Goal: Task Accomplishment & Management: Use online tool/utility

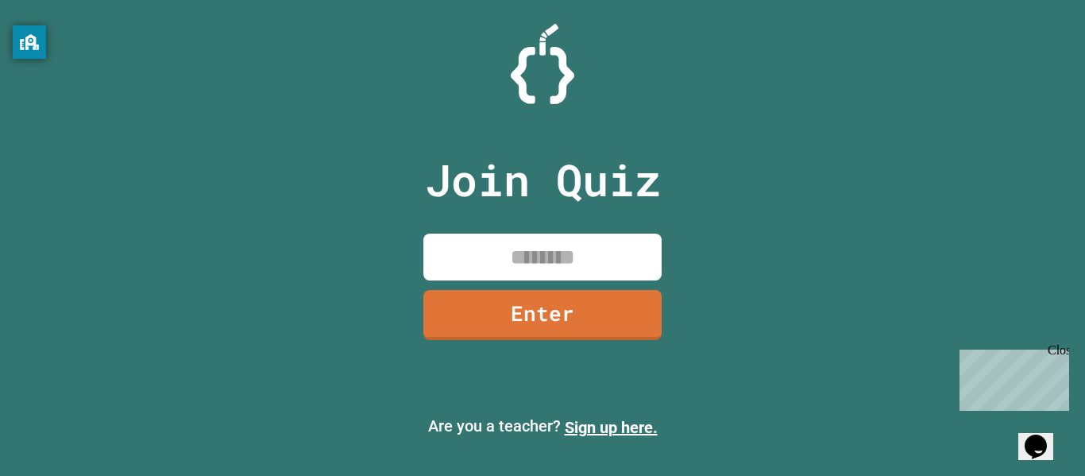
click at [523, 257] on input at bounding box center [542, 257] width 238 height 47
type input "********"
click at [569, 306] on link "Enter" at bounding box center [542, 314] width 241 height 52
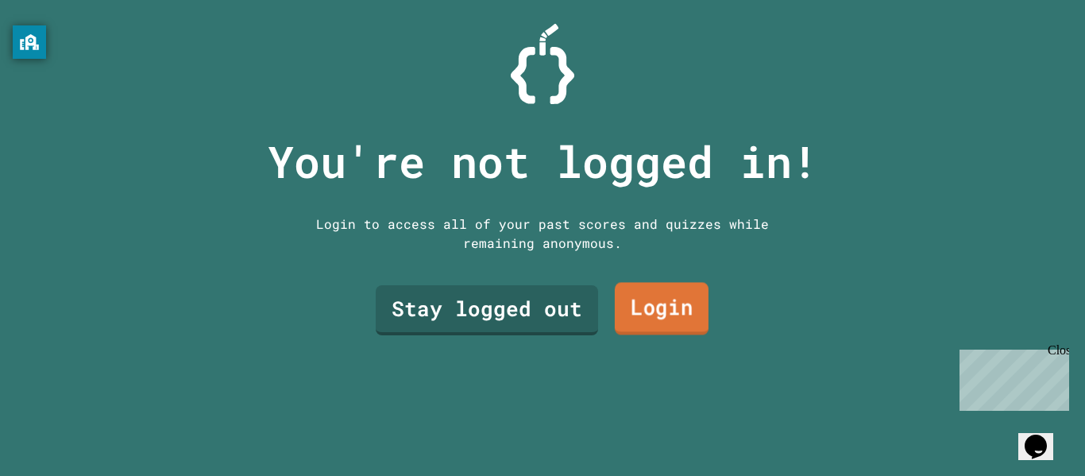
click at [672, 319] on link "Login" at bounding box center [662, 309] width 94 height 52
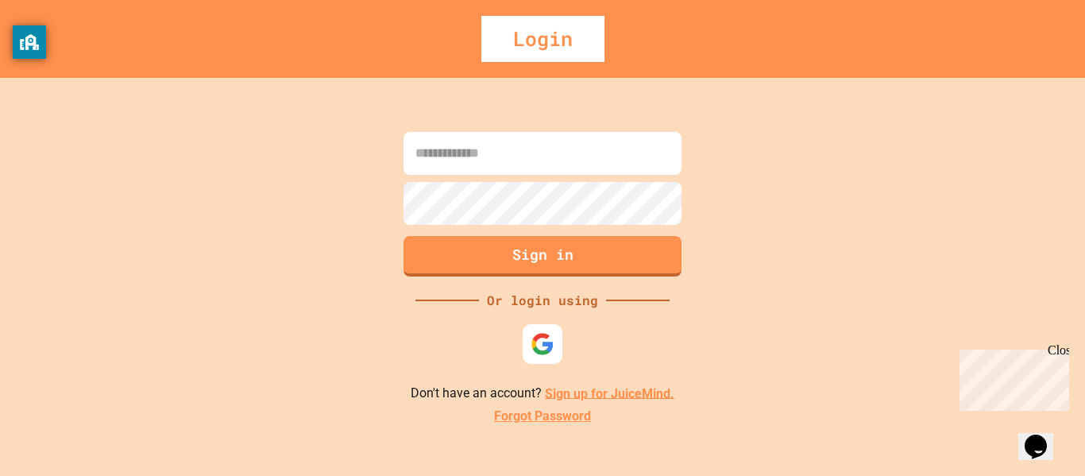
click at [536, 145] on input at bounding box center [543, 153] width 278 height 43
click at [546, 342] on img at bounding box center [543, 343] width 26 height 26
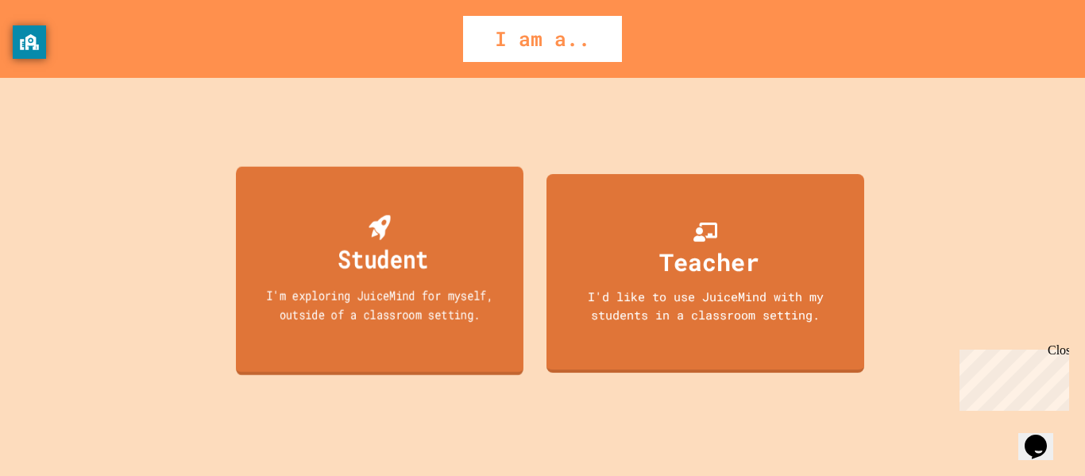
click at [374, 247] on div "Student" at bounding box center [383, 258] width 91 height 37
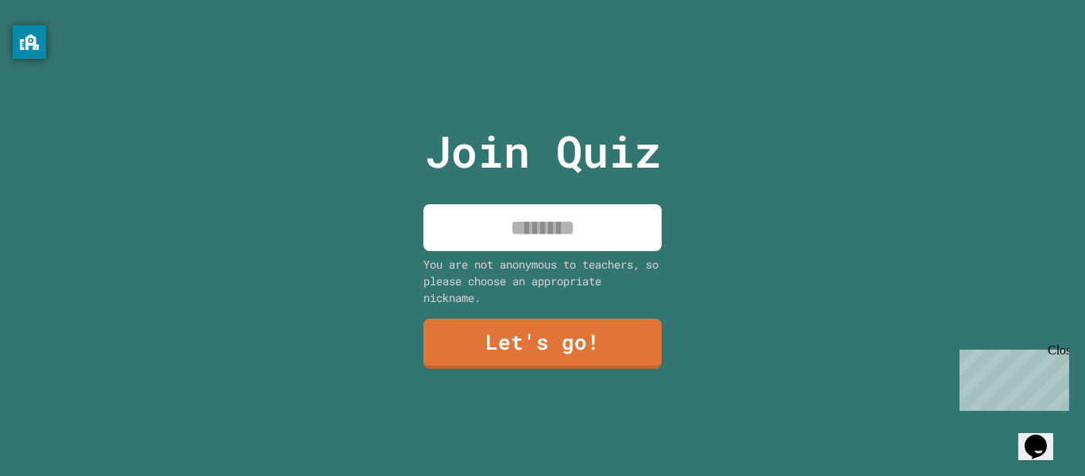
click at [598, 226] on input at bounding box center [542, 227] width 238 height 47
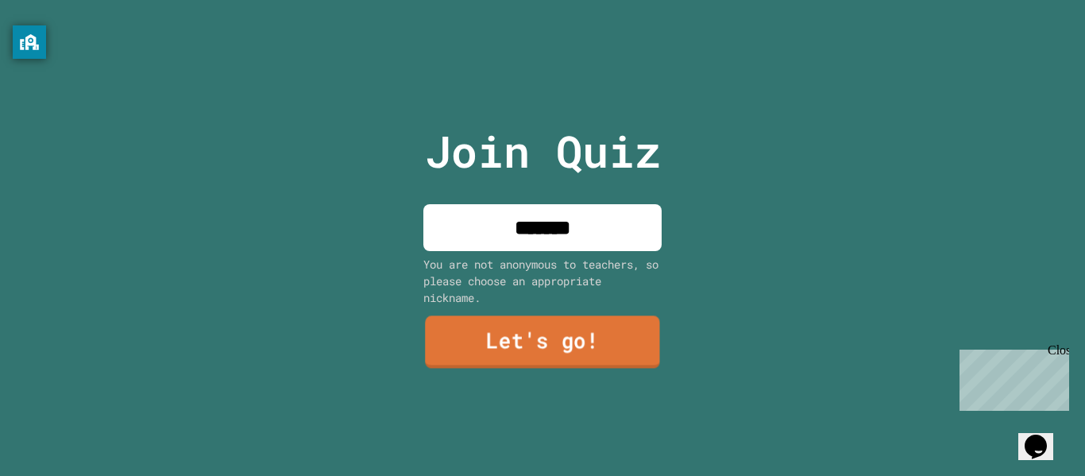
type input "*******"
click at [582, 334] on link "Let's go!" at bounding box center [542, 342] width 235 height 52
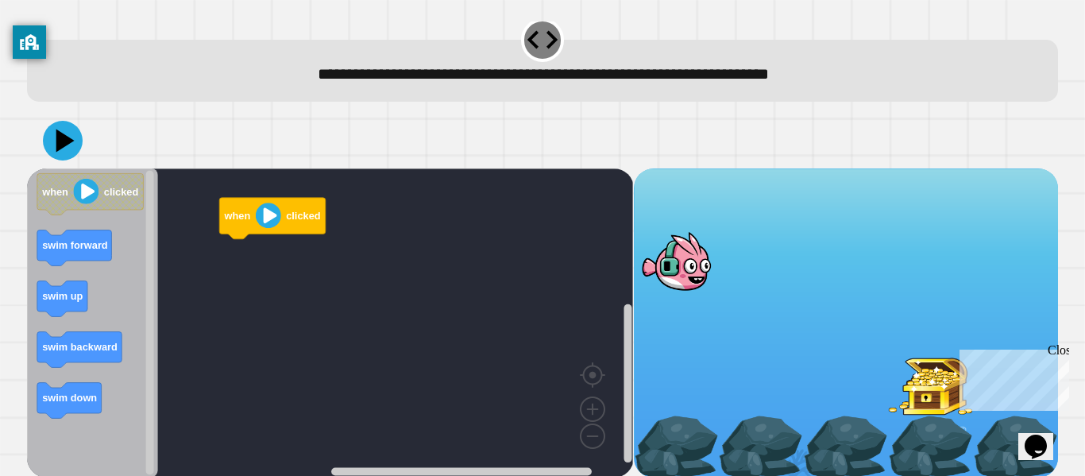
scroll to position [13, 0]
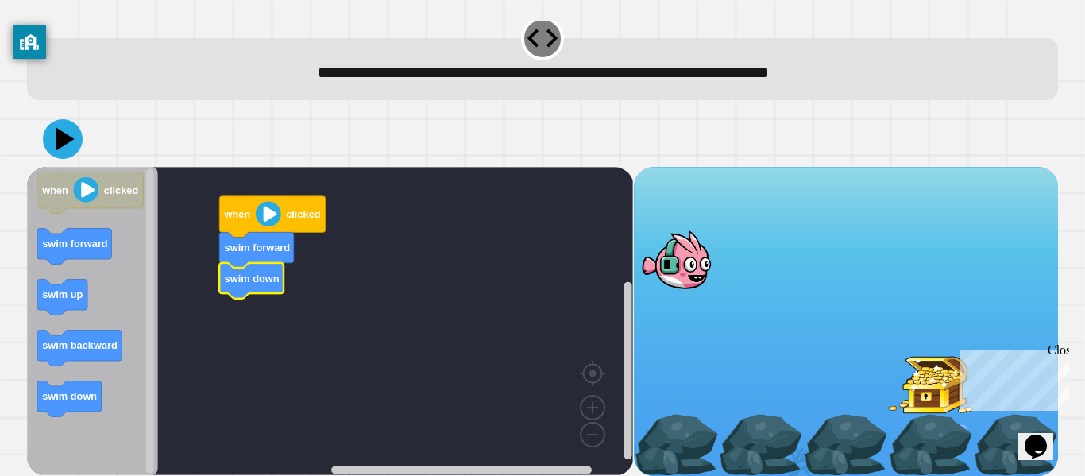
click at [268, 218] on image "Blockly Workspace" at bounding box center [268, 213] width 25 height 25
click at [681, 269] on div at bounding box center [676, 260] width 85 height 62
click at [264, 214] on image "Blockly Workspace" at bounding box center [268, 213] width 25 height 25
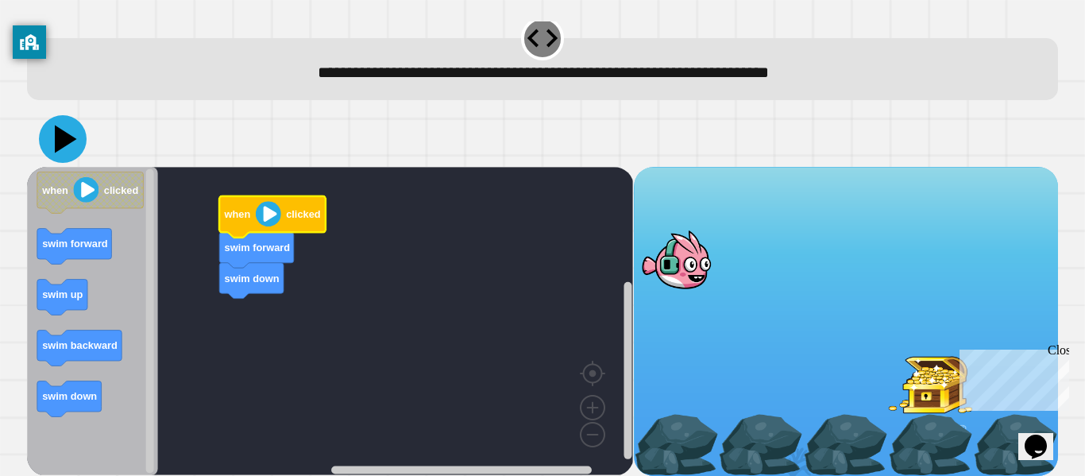
click at [61, 139] on icon at bounding box center [66, 140] width 22 height 28
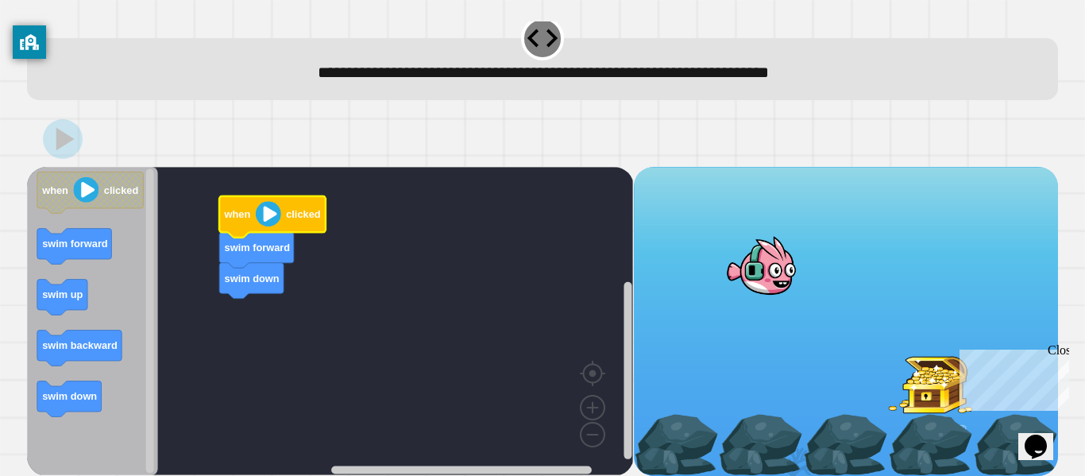
drag, startPoint x: 682, startPoint y: 261, endPoint x: 794, endPoint y: 322, distance: 128.3
click at [794, 322] on div at bounding box center [846, 321] width 424 height 308
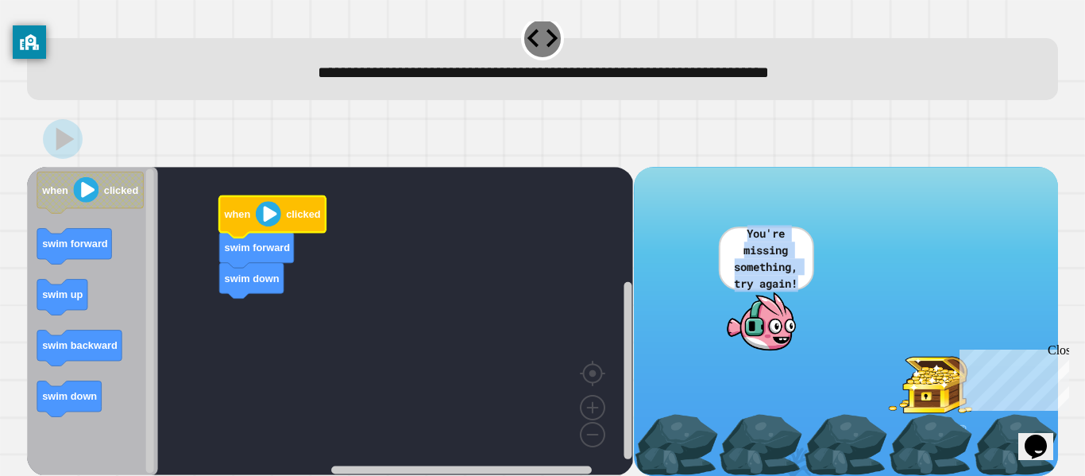
click at [483, 253] on rect "Blockly Workspace" at bounding box center [330, 321] width 606 height 308
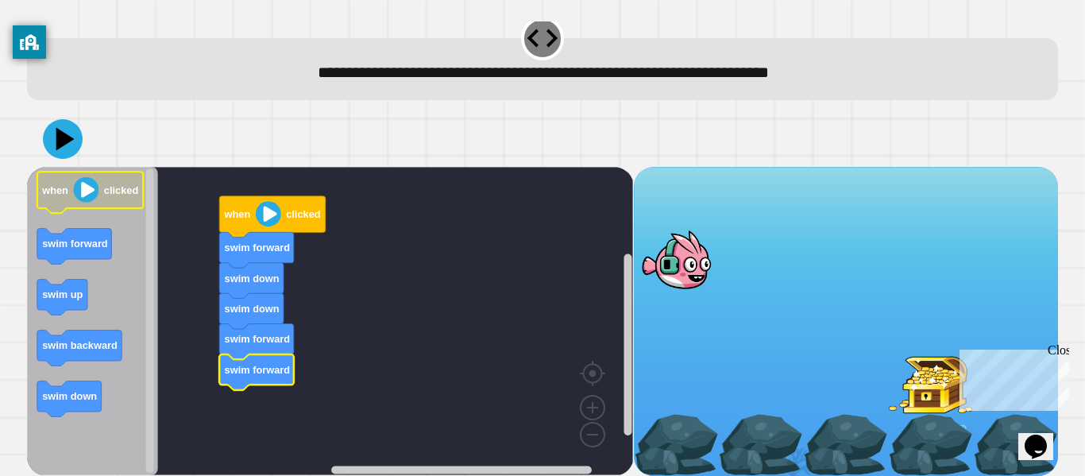
click at [84, 197] on image "Blockly Workspace" at bounding box center [86, 189] width 25 height 25
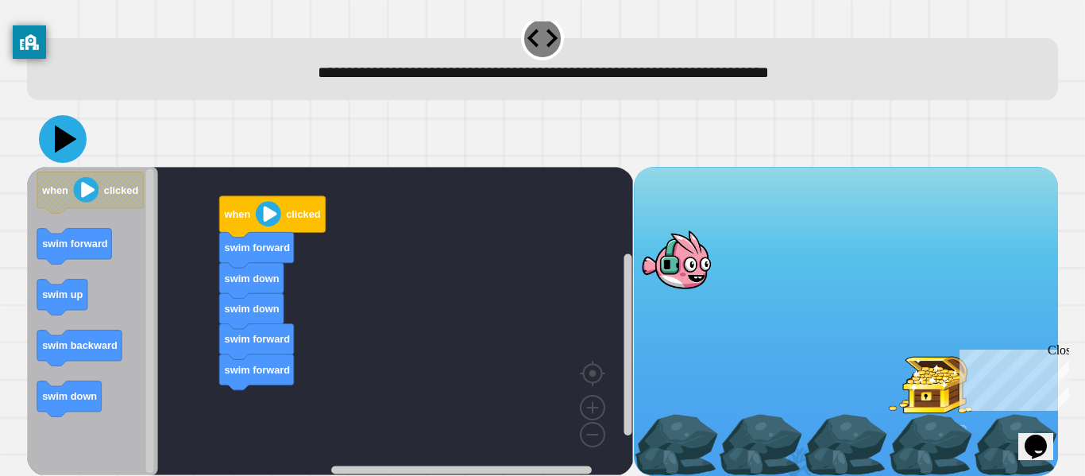
click at [52, 136] on icon at bounding box center [63, 139] width 48 height 48
click at [651, 257] on div at bounding box center [676, 260] width 85 height 62
click at [677, 272] on div at bounding box center [676, 260] width 85 height 62
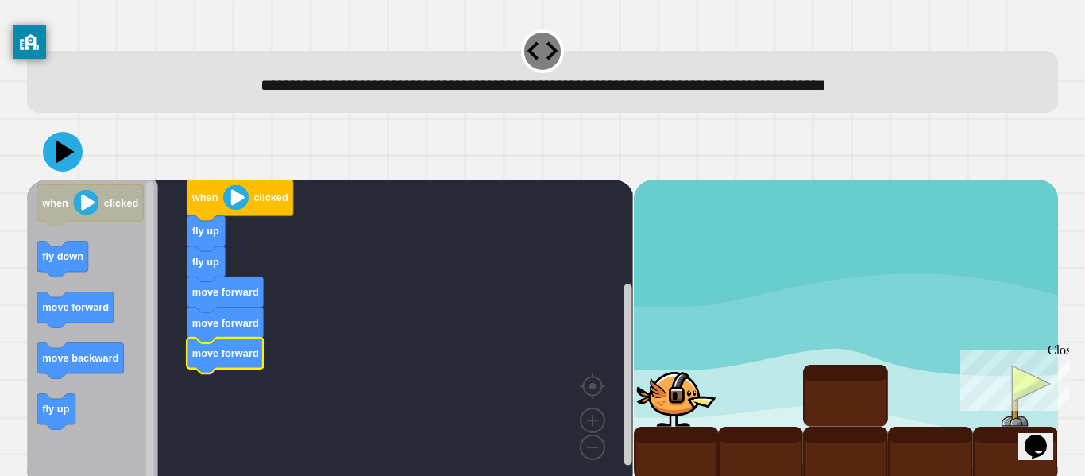
click at [229, 199] on image "Blockly Workspace" at bounding box center [235, 196] width 25 height 25
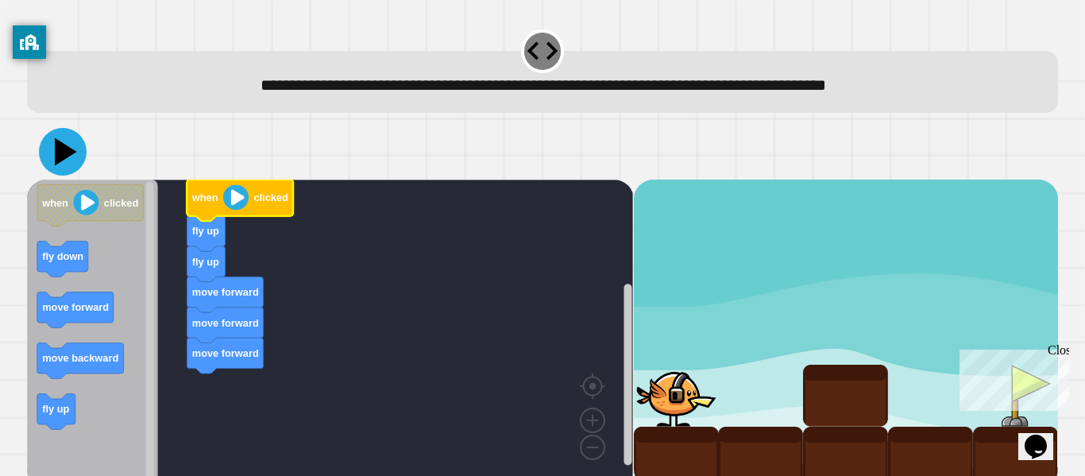
click at [49, 144] on icon at bounding box center [63, 152] width 48 height 48
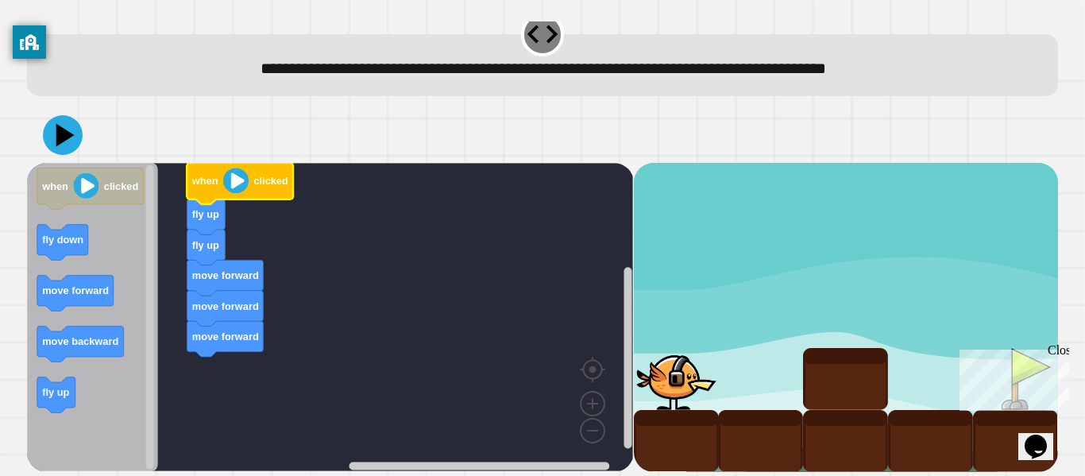
scroll to position [19, 0]
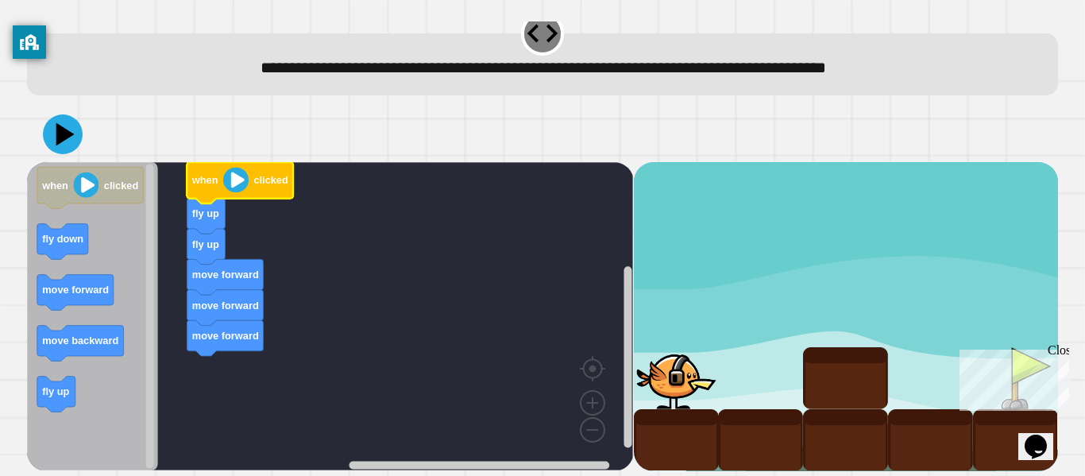
click at [1060, 347] on div "Close" at bounding box center [1058, 353] width 20 height 20
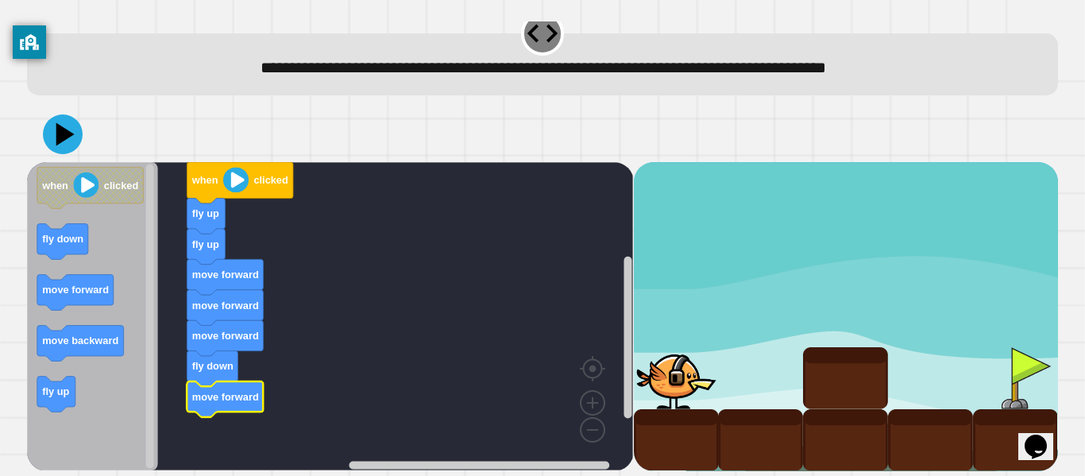
click at [240, 185] on image "Blockly Workspace" at bounding box center [235, 179] width 25 height 25
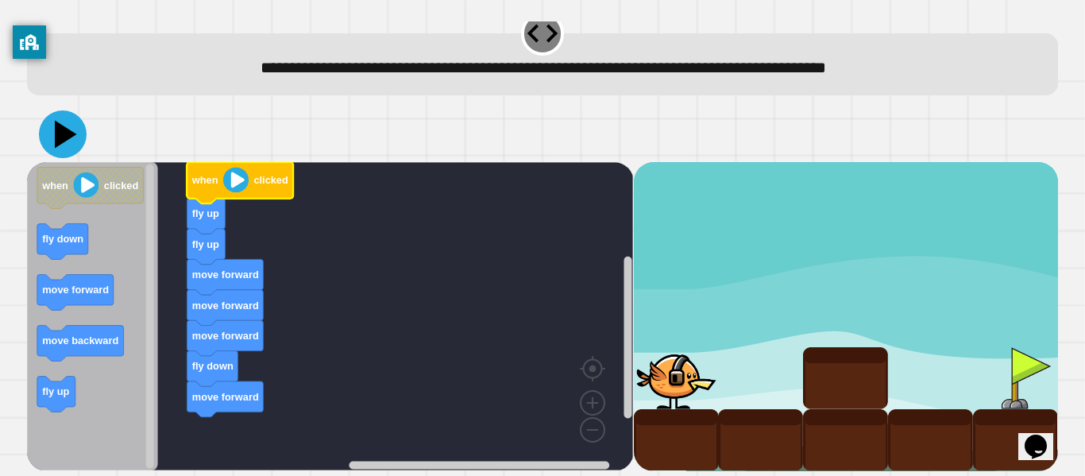
click at [50, 117] on icon at bounding box center [63, 134] width 48 height 48
click at [70, 125] on icon at bounding box center [63, 134] width 48 height 48
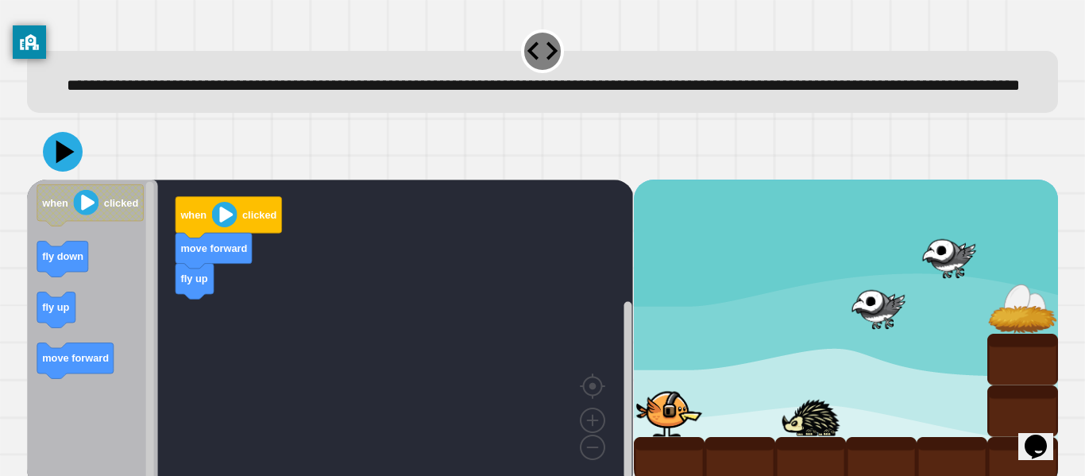
scroll to position [44, 0]
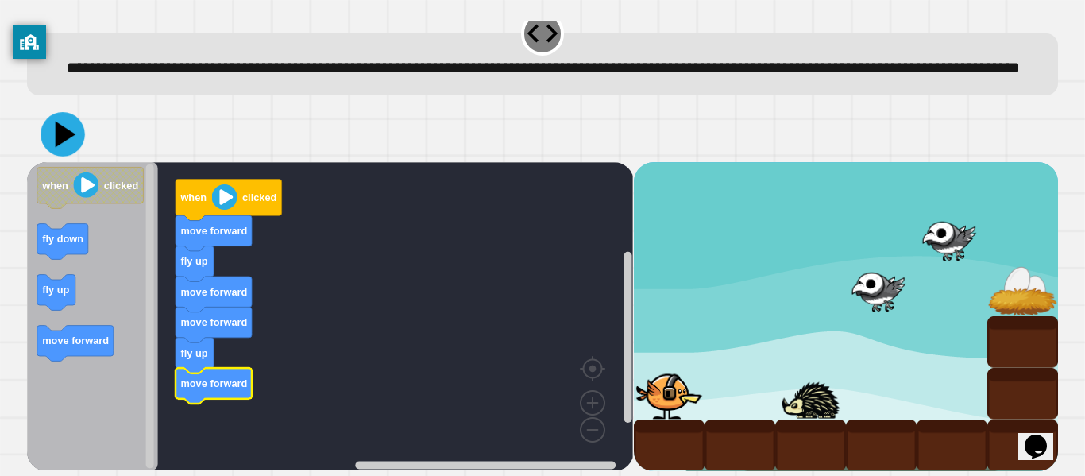
click at [54, 133] on icon at bounding box center [63, 134] width 44 height 44
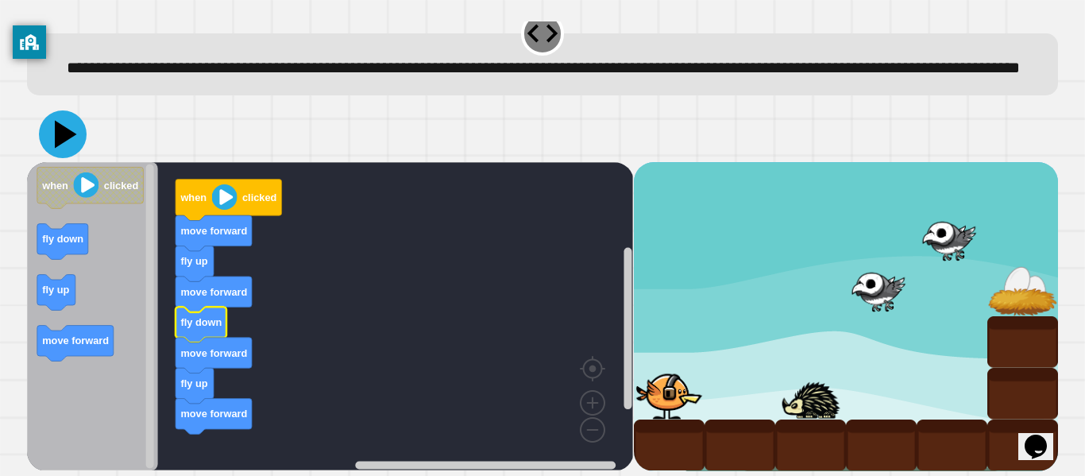
click at [64, 124] on icon at bounding box center [63, 134] width 48 height 48
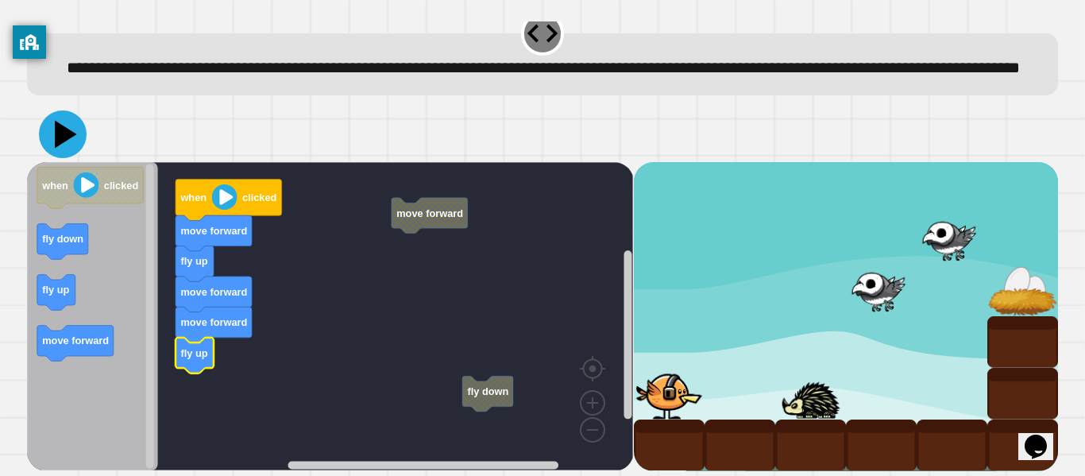
click at [66, 133] on icon at bounding box center [66, 135] width 22 height 28
click at [394, 334] on rect "Blockly Workspace" at bounding box center [330, 316] width 606 height 308
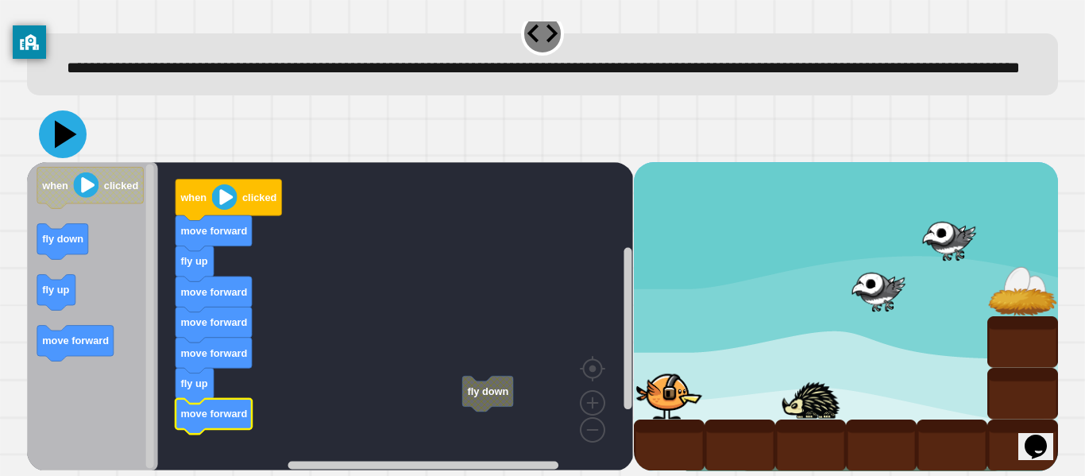
click at [60, 134] on icon at bounding box center [66, 135] width 22 height 28
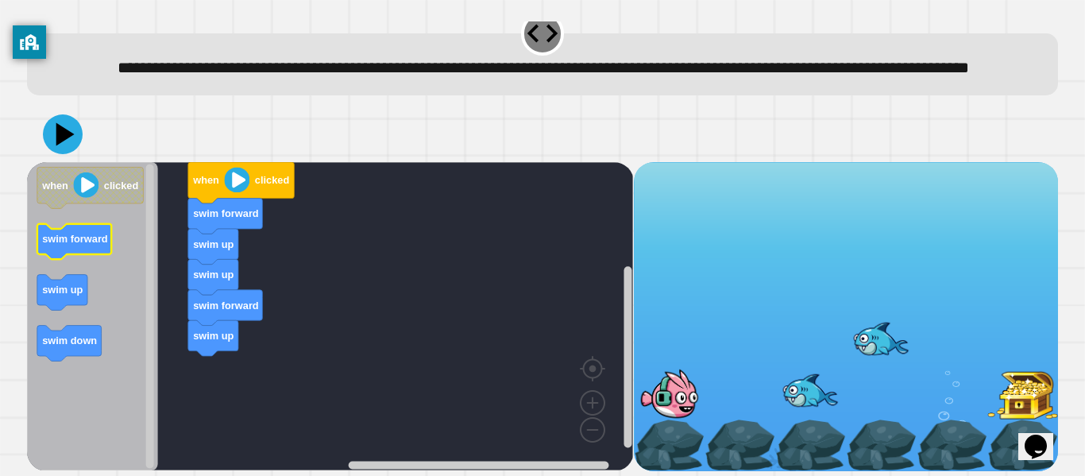
click at [96, 244] on text "swim forward" at bounding box center [75, 239] width 66 height 12
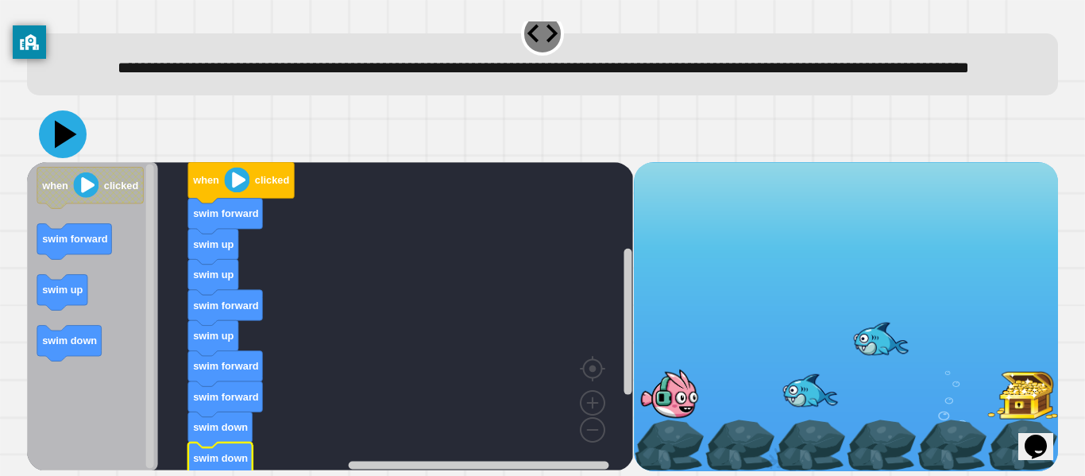
click at [62, 121] on icon at bounding box center [63, 134] width 48 height 48
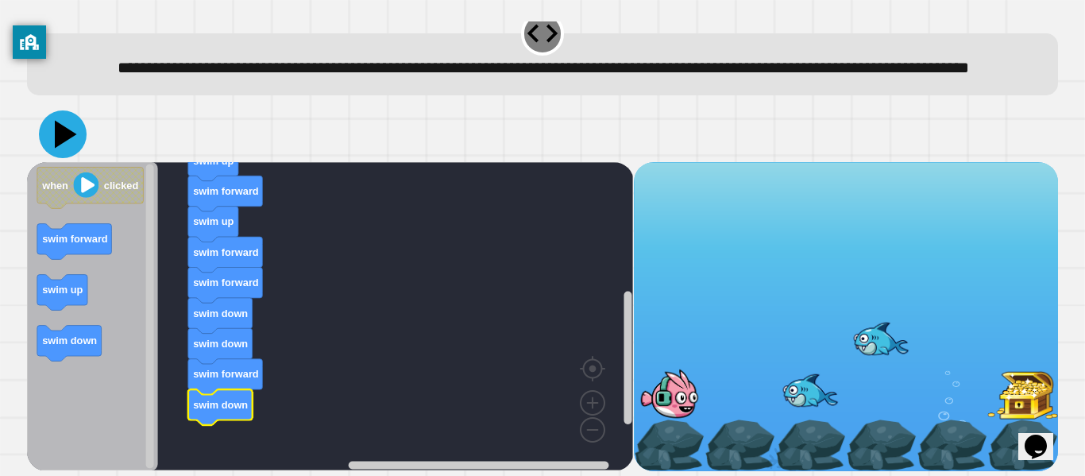
click at [66, 127] on icon at bounding box center [63, 134] width 48 height 48
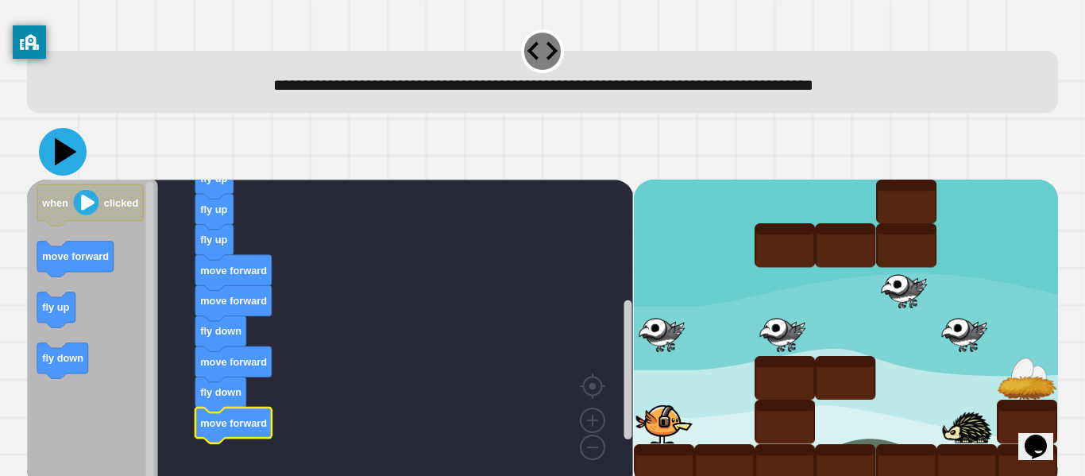
click at [71, 161] on icon at bounding box center [63, 152] width 48 height 48
click at [68, 149] on icon at bounding box center [63, 152] width 48 height 48
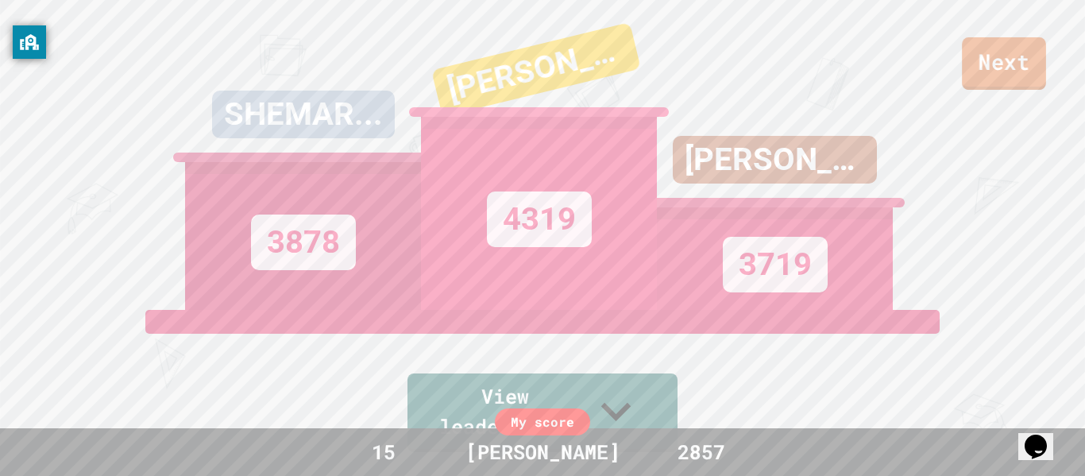
click at [978, 77] on link "Next" at bounding box center [1004, 63] width 84 height 52
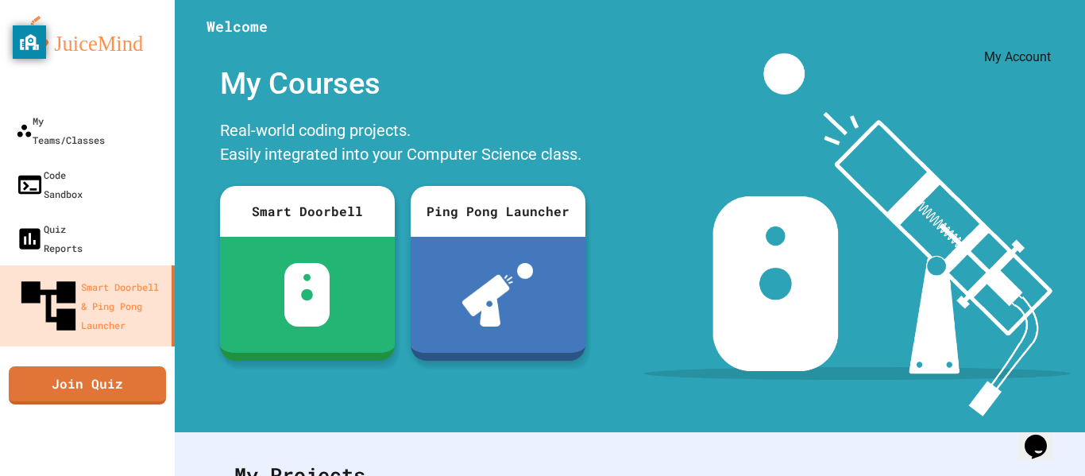
click at [1037, 39] on icon "My Account" at bounding box center [1037, 39] width 0 height 0
click at [1026, 475] on div at bounding box center [542, 476] width 1085 height 0
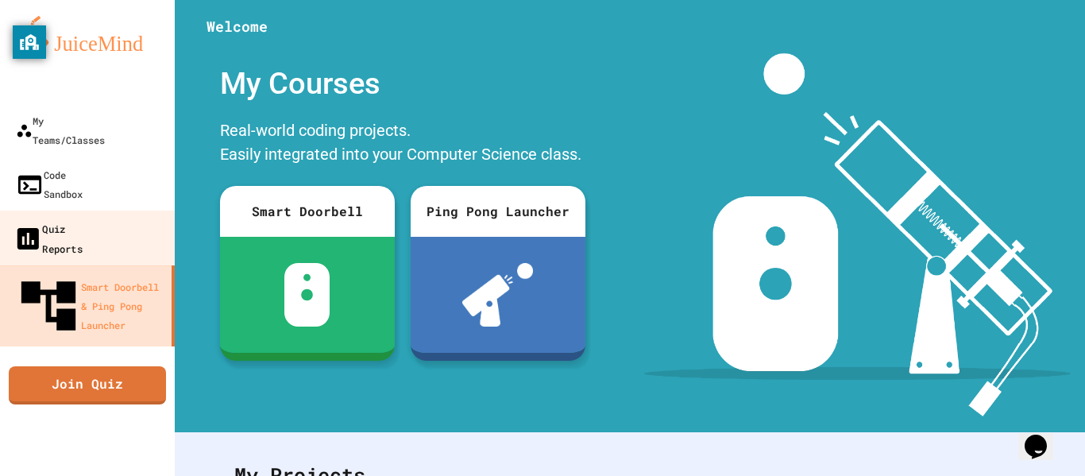
click at [83, 218] on div "Quiz Reports" at bounding box center [48, 237] width 69 height 39
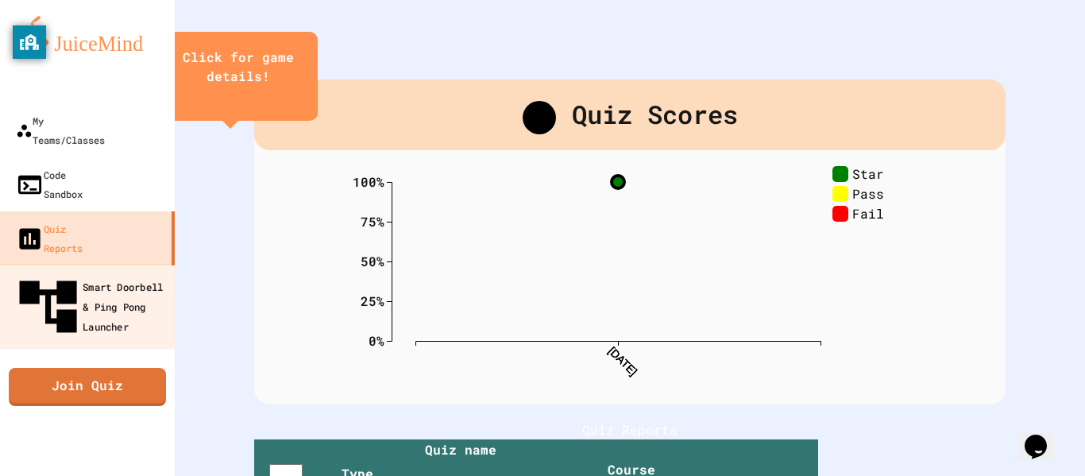
click at [28, 272] on div "Smart Doorbell & Ping Pong Launcher" at bounding box center [92, 306] width 157 height 69
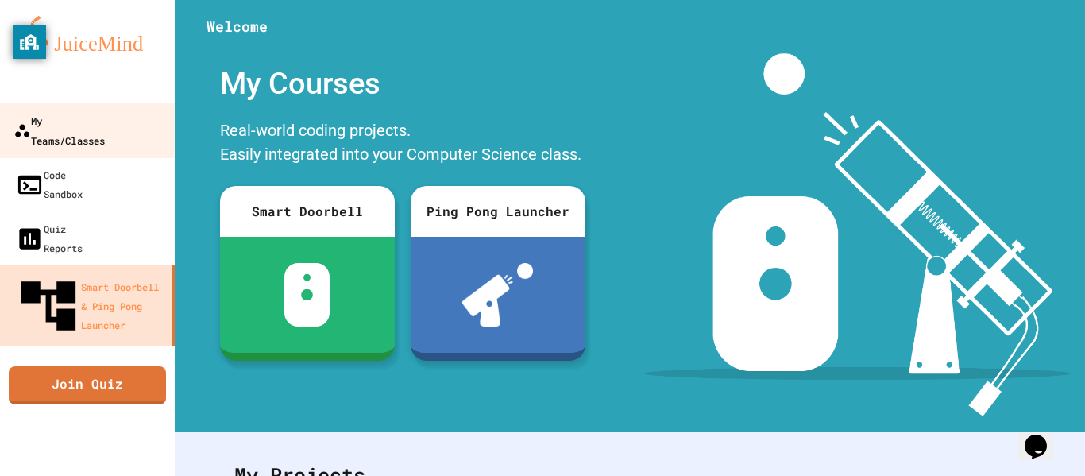
click at [105, 128] on div "My Teams/Classes" at bounding box center [59, 129] width 91 height 39
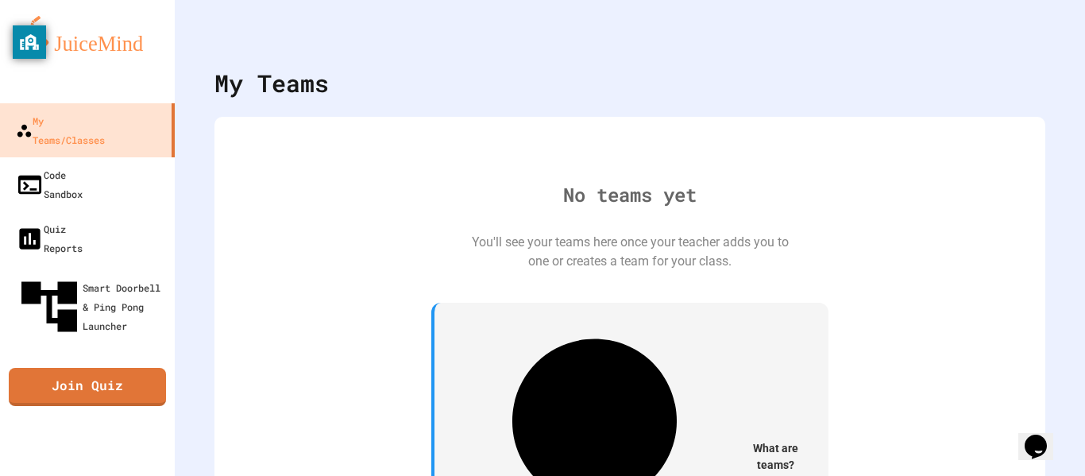
scroll to position [3, 0]
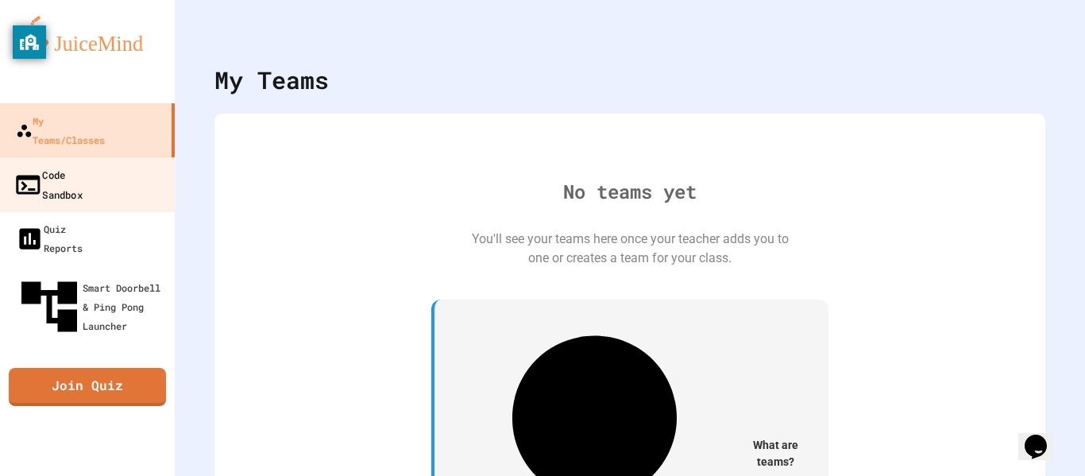
click at [140, 156] on link "Code Sandbox" at bounding box center [88, 184] width 180 height 56
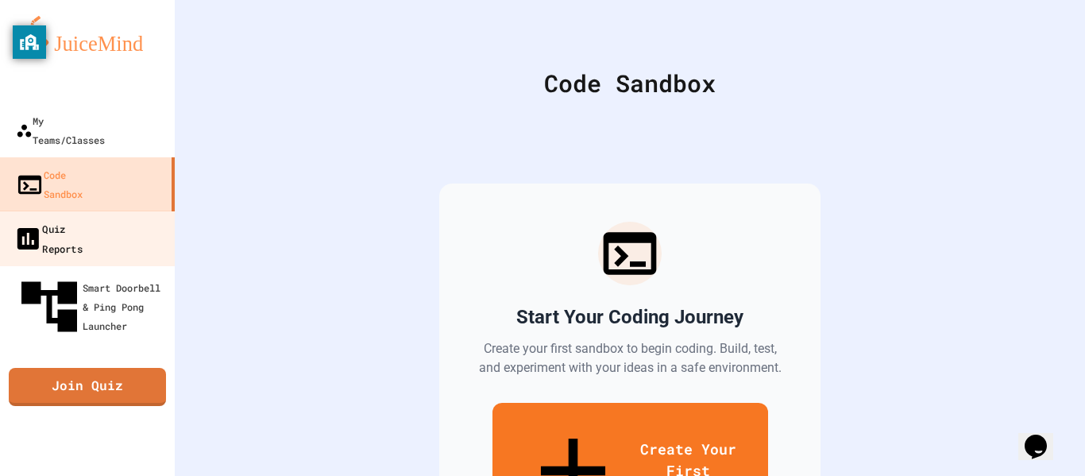
click at [129, 211] on link "Quiz Reports" at bounding box center [88, 239] width 180 height 56
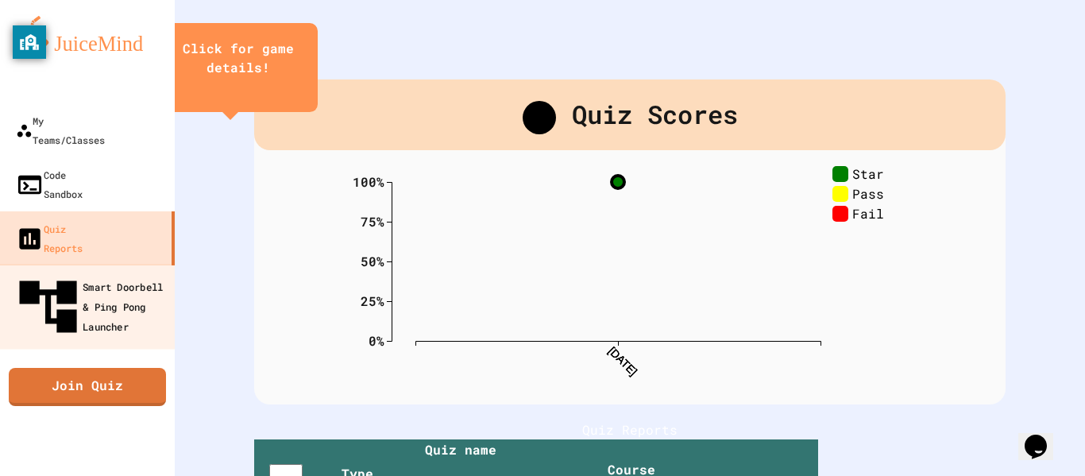
click at [132, 272] on div "Smart Doorbell & Ping Pong Launcher" at bounding box center [92, 306] width 157 height 69
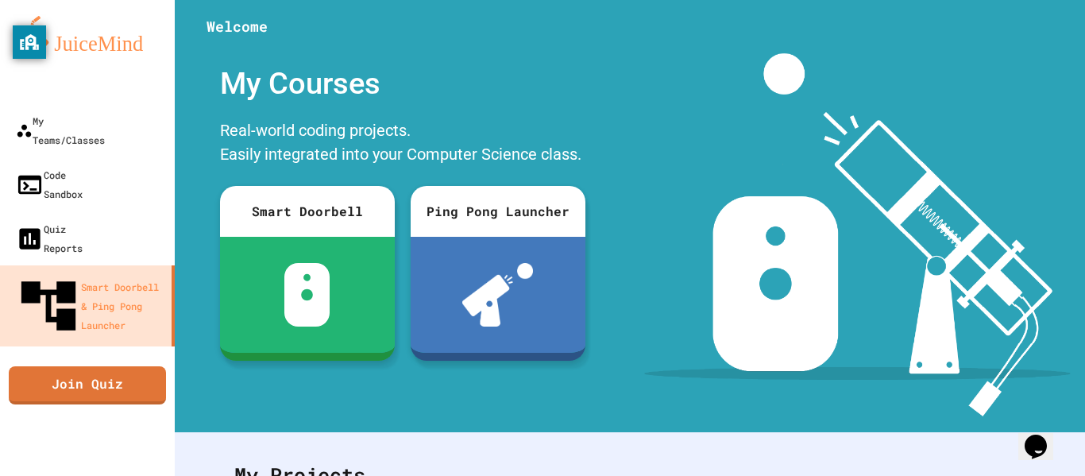
click at [86, 40] on img at bounding box center [87, 36] width 143 height 41
click at [1041, 43] on icon "My Account" at bounding box center [1048, 50] width 15 height 15
click at [1020, 475] on div at bounding box center [542, 476] width 1085 height 0
click at [1037, 39] on icon "My Notifications" at bounding box center [1037, 39] width 0 height 0
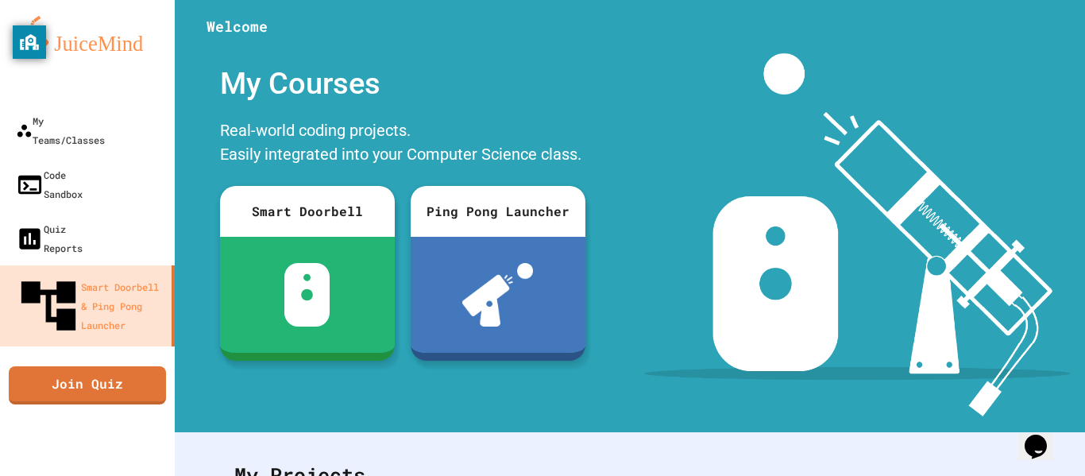
click at [971, 475] on div at bounding box center [542, 476] width 1085 height 0
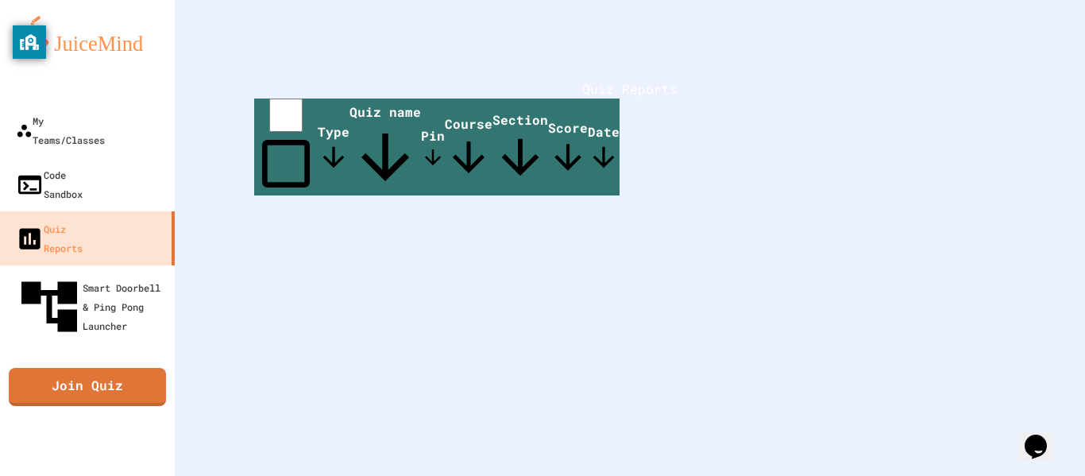
scroll to position [183, 0]
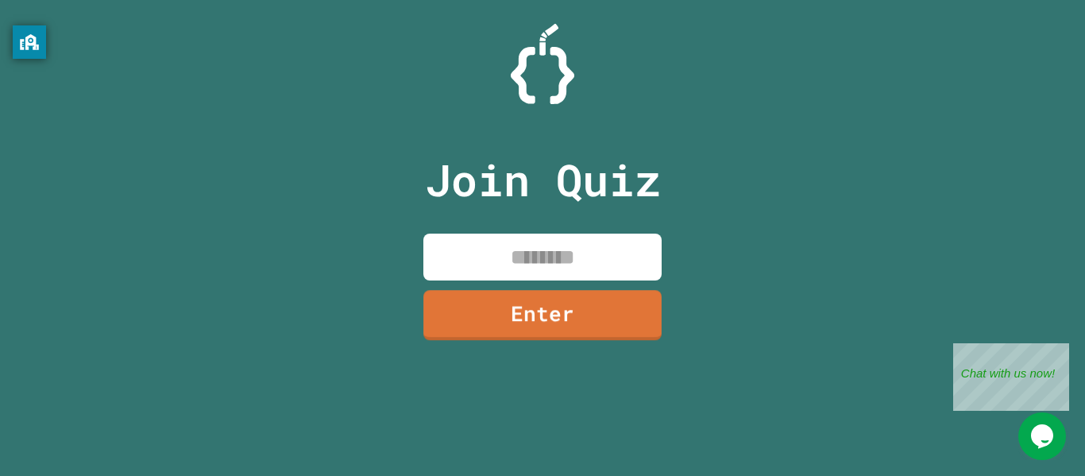
click at [506, 245] on input at bounding box center [542, 257] width 238 height 47
type input "********"
click at [527, 309] on link "Enter" at bounding box center [542, 313] width 237 height 52
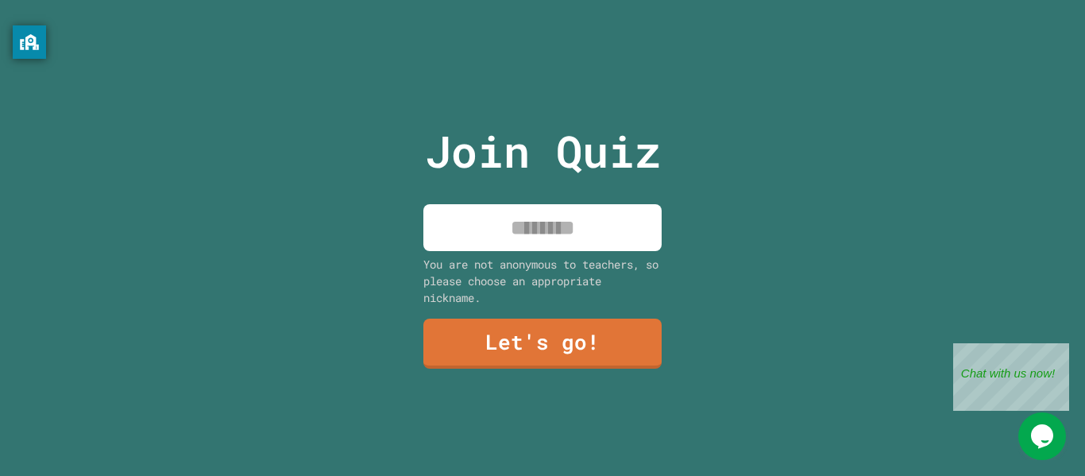
click at [570, 229] on input at bounding box center [542, 227] width 238 height 47
type input "*******"
click at [576, 320] on link "Let's go!" at bounding box center [542, 342] width 238 height 52
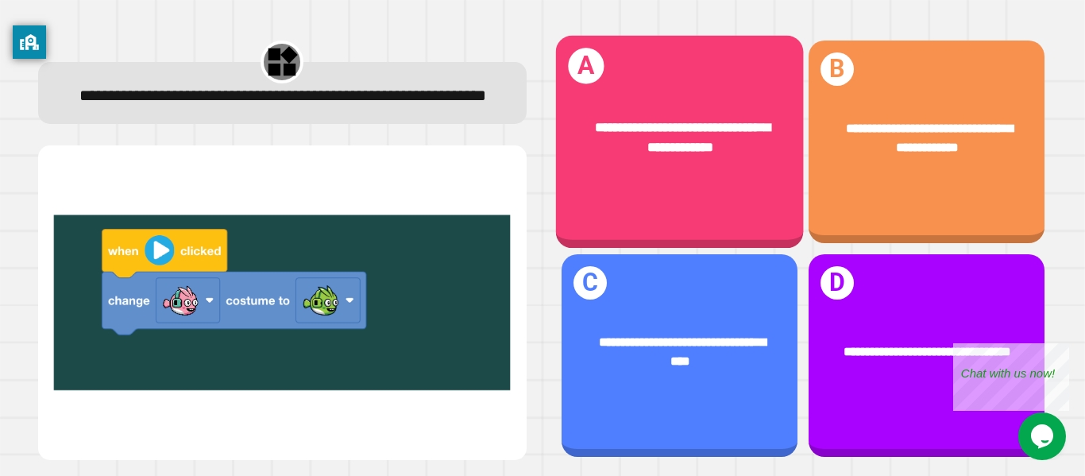
click at [649, 158] on div "**********" at bounding box center [680, 138] width 194 height 41
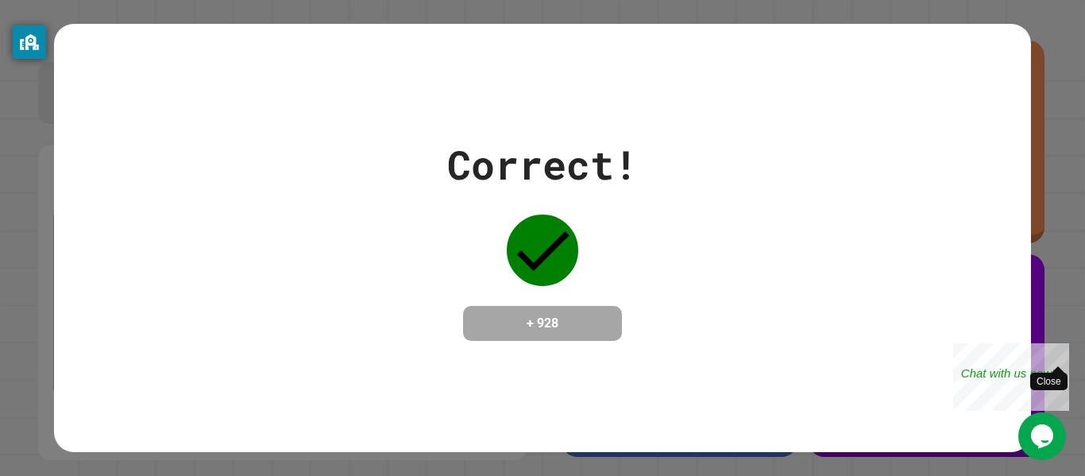
click at [1054, 352] on div "Close" at bounding box center [1058, 353] width 20 height 20
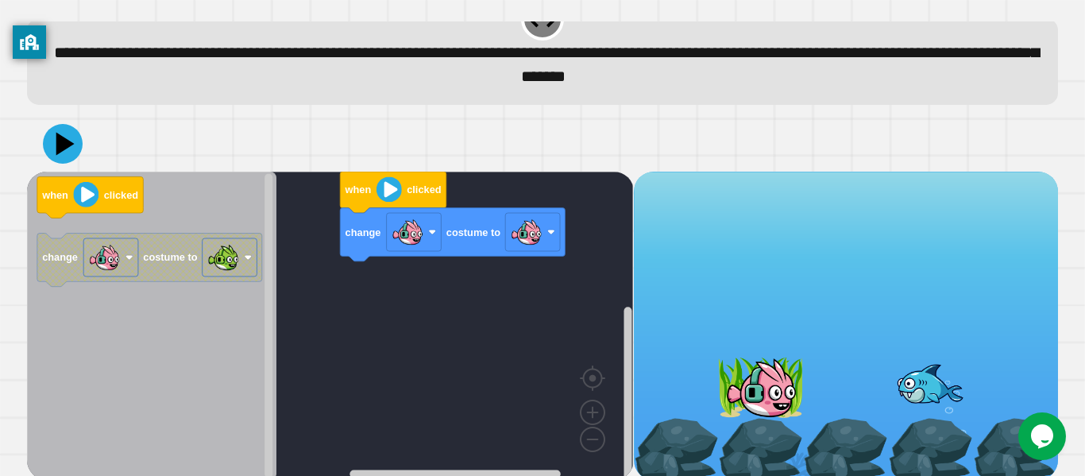
scroll to position [44, 0]
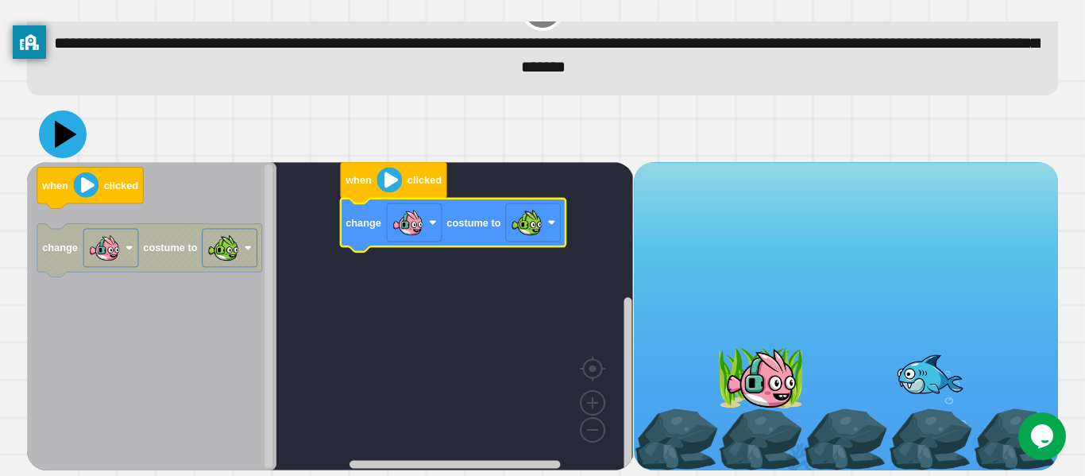
click at [59, 132] on icon at bounding box center [66, 134] width 22 height 28
